Goal: Unclear

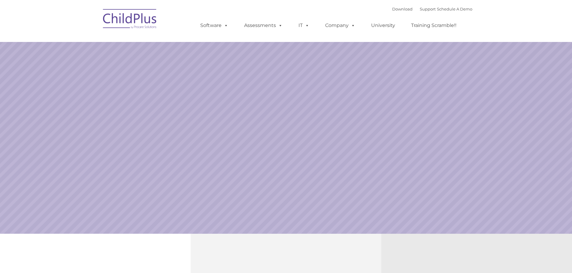
select select "MEDIUM"
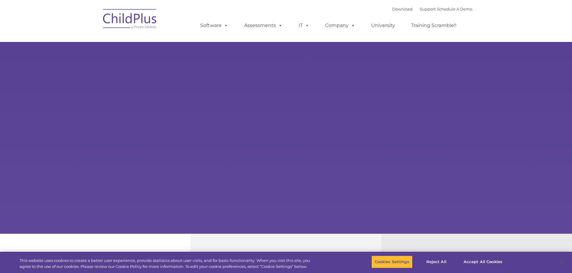
select select "MEDIUM"
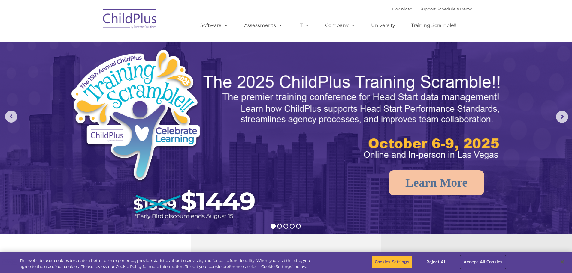
click at [486, 262] on button "Accept All Cookies" at bounding box center [482, 262] width 45 height 13
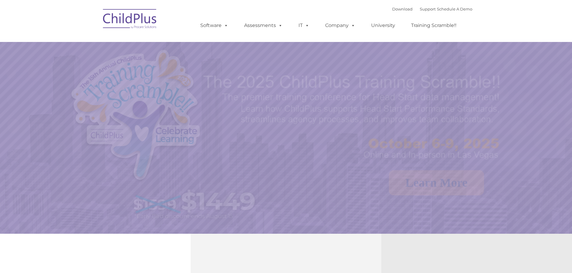
select select "MEDIUM"
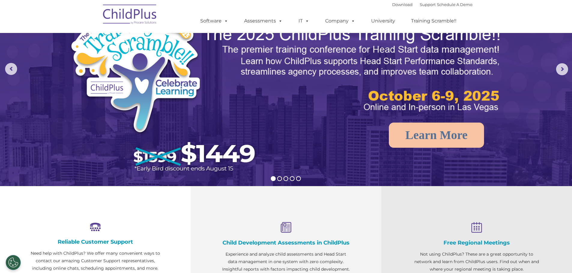
scroll to position [17, 0]
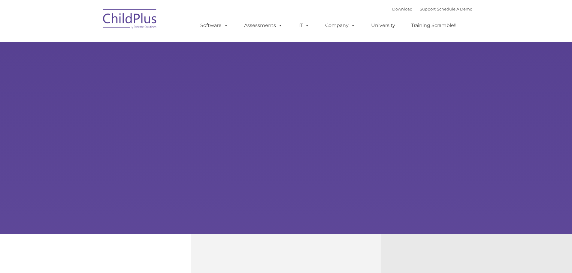
type input ""
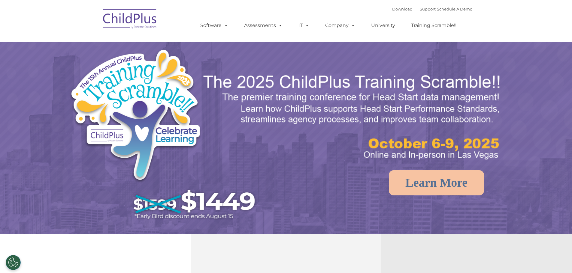
select select "MEDIUM"
